Goal: Navigation & Orientation: Find specific page/section

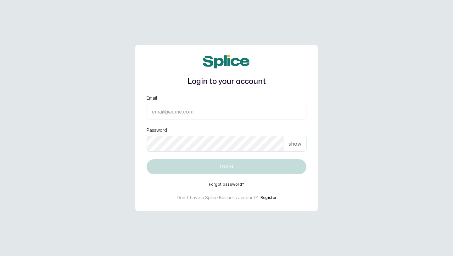
type input "[EMAIL_ADDRESS][DOMAIN_NAME]"
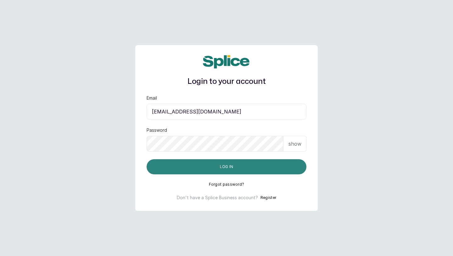
click at [201, 167] on button "Log in" at bounding box center [227, 166] width 160 height 15
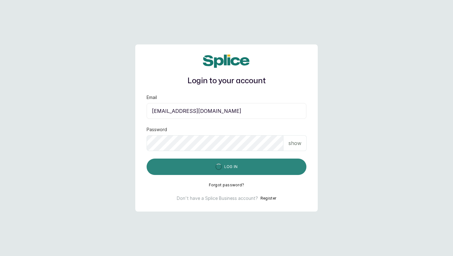
click at [201, 167] on button "Log in" at bounding box center [227, 166] width 160 height 16
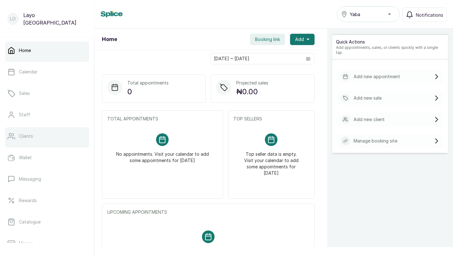
click at [25, 143] on link "Clients" at bounding box center [47, 136] width 84 height 18
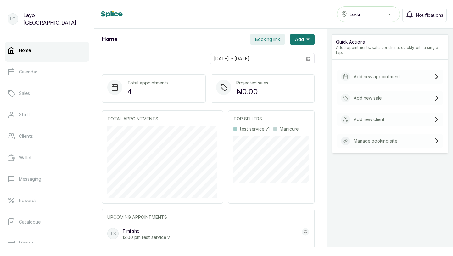
click at [383, 14] on div "Lekki" at bounding box center [368, 14] width 55 height 8
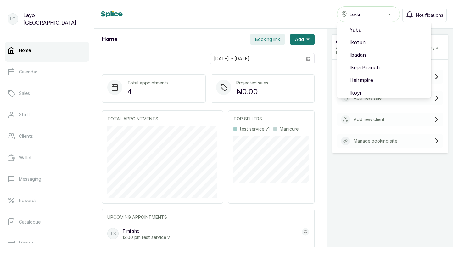
click at [292, 21] on div "Home Lekki Yaba Ikotun Ibadan Ikeja Branch Hairmpire Ikoyi Oniru VI Lekki Notif…" at bounding box center [274, 14] width 346 height 16
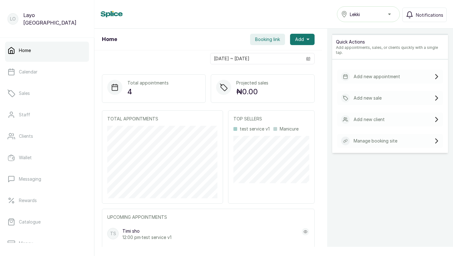
click at [257, 41] on span "Booking link" at bounding box center [267, 39] width 25 height 6
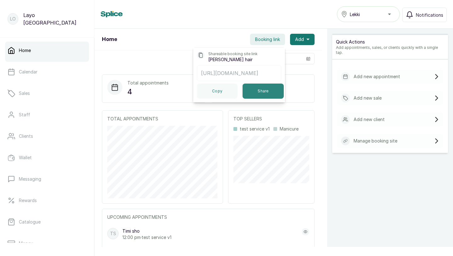
click at [262, 85] on button "Share" at bounding box center [263, 90] width 41 height 15
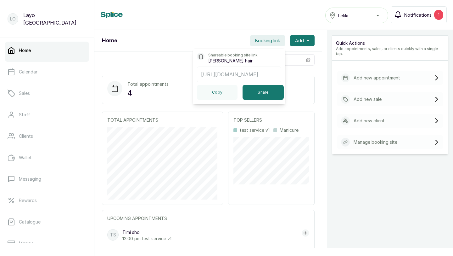
click at [433, 15] on button "Notifications 1" at bounding box center [419, 14] width 56 height 17
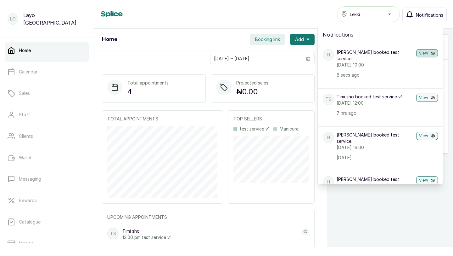
click at [431, 52] on button "View" at bounding box center [427, 53] width 22 height 8
